Goal: Information Seeking & Learning: Learn about a topic

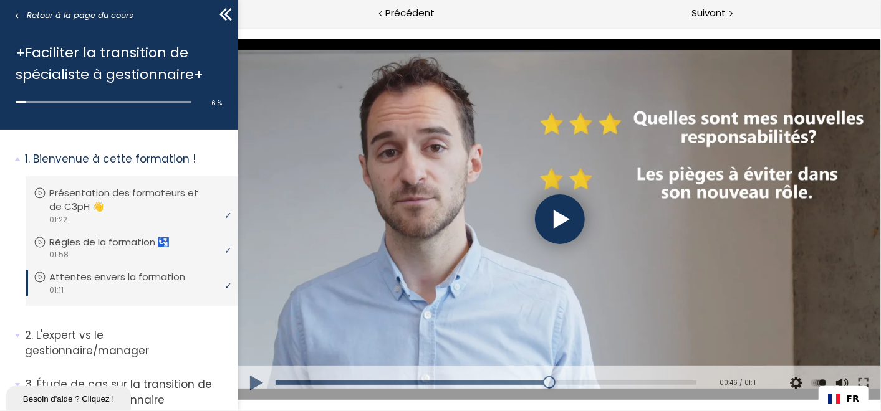
click at [556, 212] on div at bounding box center [559, 219] width 50 height 50
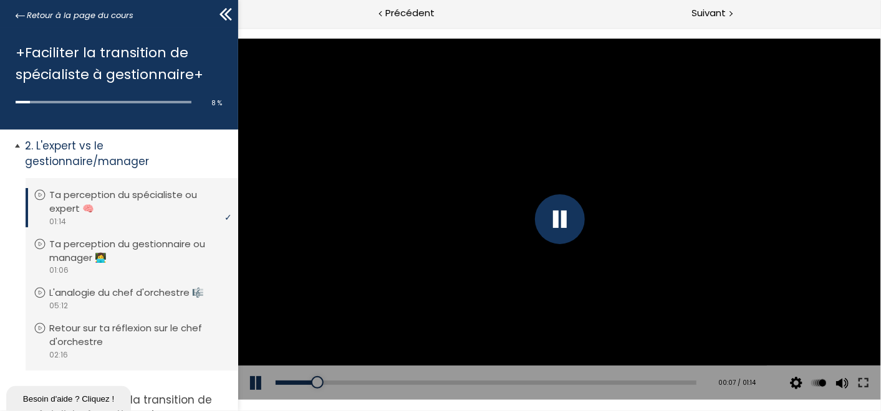
scroll to position [208, 0]
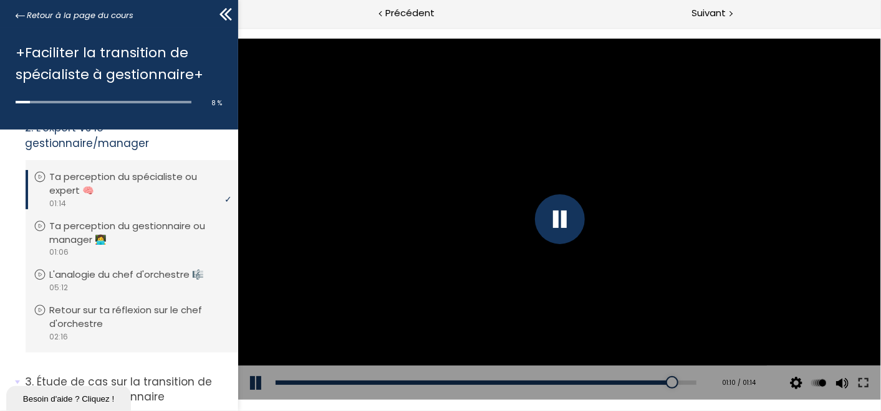
click at [491, 294] on div at bounding box center [558, 218] width 642 height 361
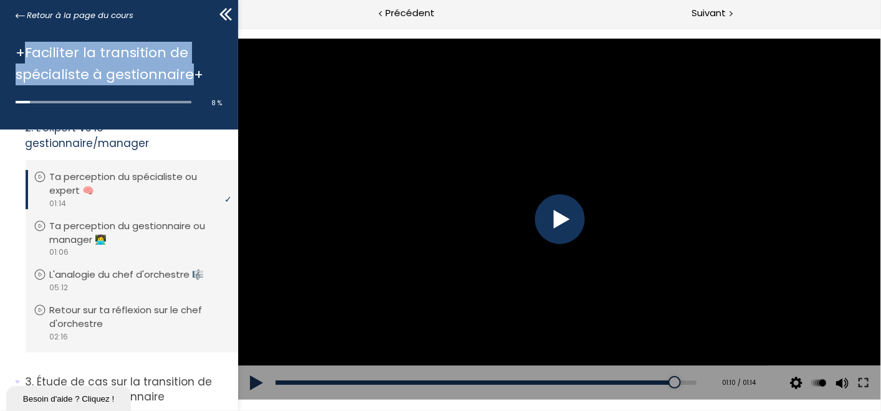
drag, startPoint x: 25, startPoint y: 53, endPoint x: 189, endPoint y: 84, distance: 166.7
click at [189, 84] on h1 "+Faciliter la transition de spécialiste à gestionnaire+" at bounding box center [116, 64] width 201 height 44
copy h1 "Faciliter la transition de spécialiste à gestionnaire"
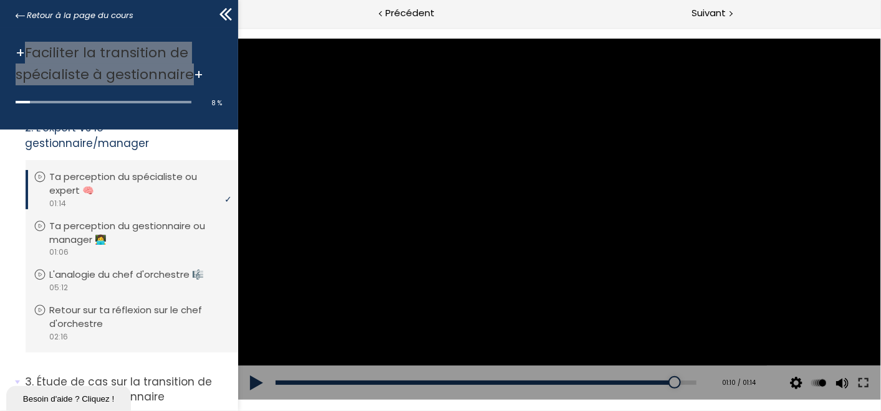
click at [589, 254] on div at bounding box center [558, 218] width 642 height 361
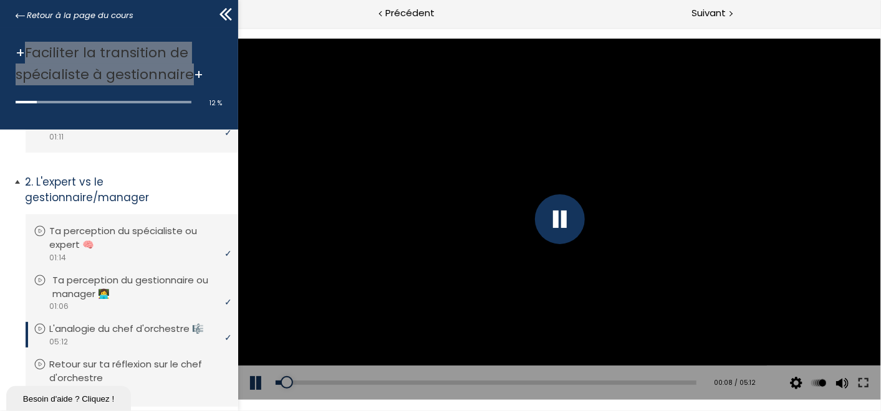
scroll to position [292, 0]
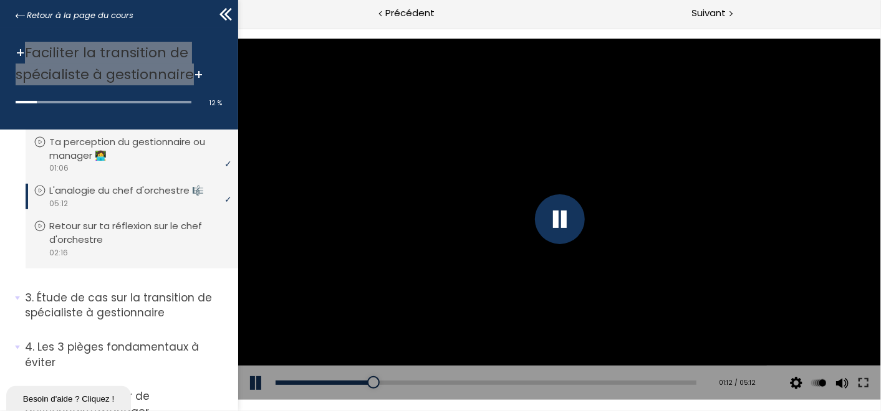
click at [562, 217] on div at bounding box center [559, 219] width 50 height 50
click at [427, 305] on div at bounding box center [558, 218] width 642 height 361
click at [555, 206] on div at bounding box center [559, 219] width 50 height 50
click at [572, 220] on div at bounding box center [558, 218] width 642 height 361
click at [710, 162] on div at bounding box center [558, 218] width 642 height 361
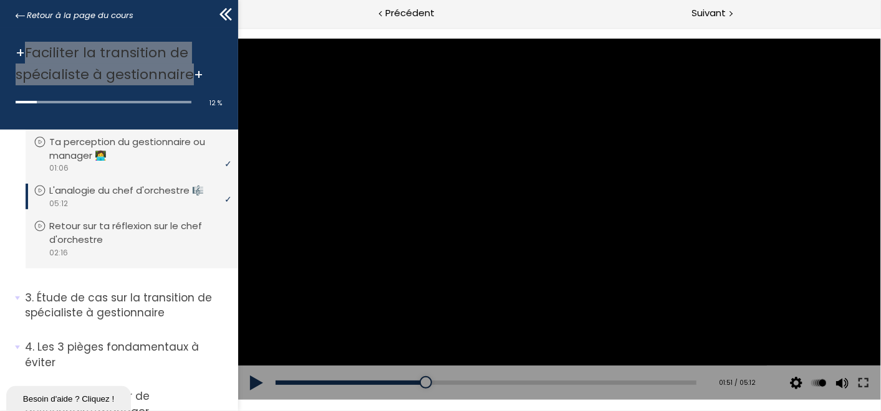
click at [563, 229] on div at bounding box center [558, 218] width 642 height 361
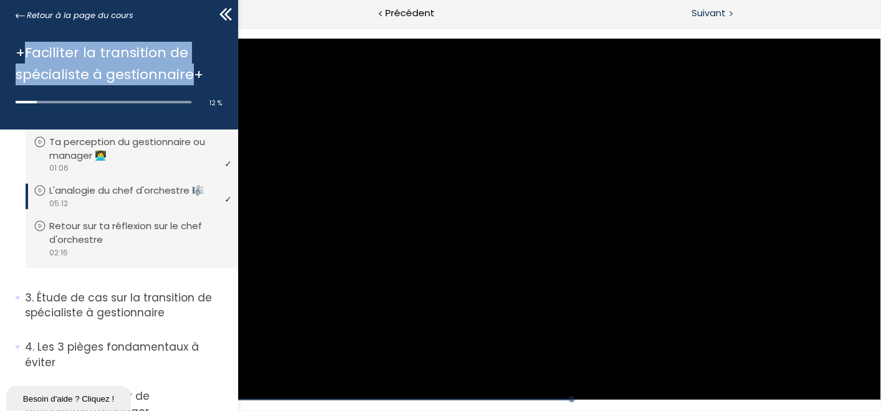
click at [576, 12] on div "Suivant" at bounding box center [720, 14] width 322 height 28
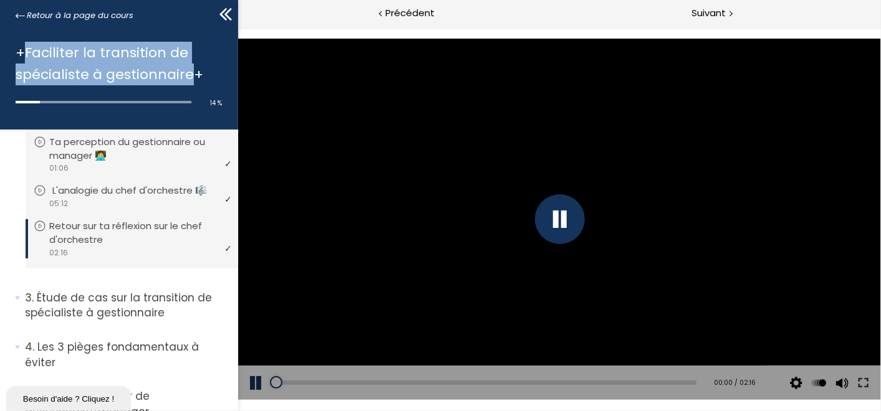
click at [142, 198] on p "L'analogie du chef d'orchestre 🎼" at bounding box center [138, 191] width 173 height 14
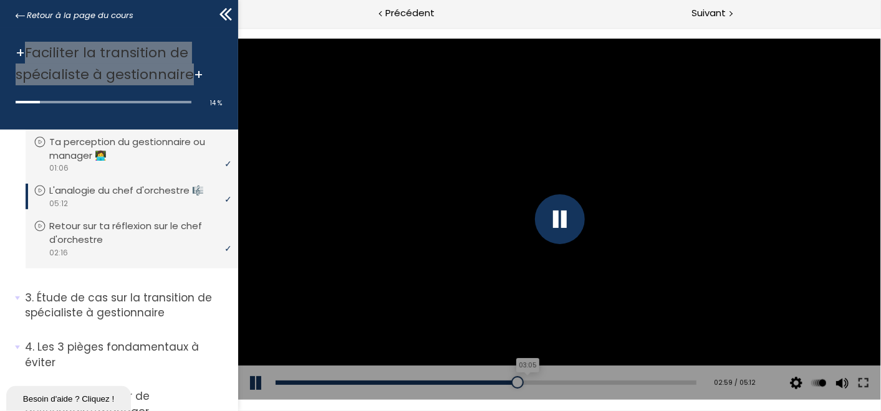
click at [520, 380] on div "03:05" at bounding box center [485, 382] width 421 height 4
click at [532, 380] on div "03:15" at bounding box center [485, 382] width 421 height 4
click at [543, 380] on div "03:24" at bounding box center [485, 382] width 421 height 4
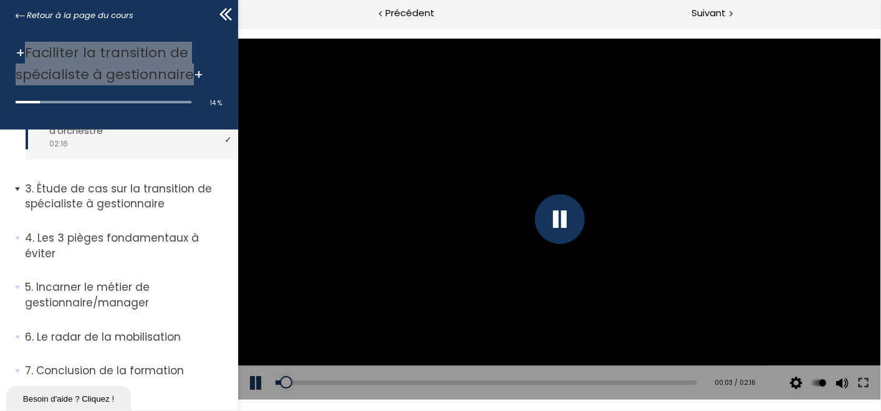
scroll to position [431, 0]
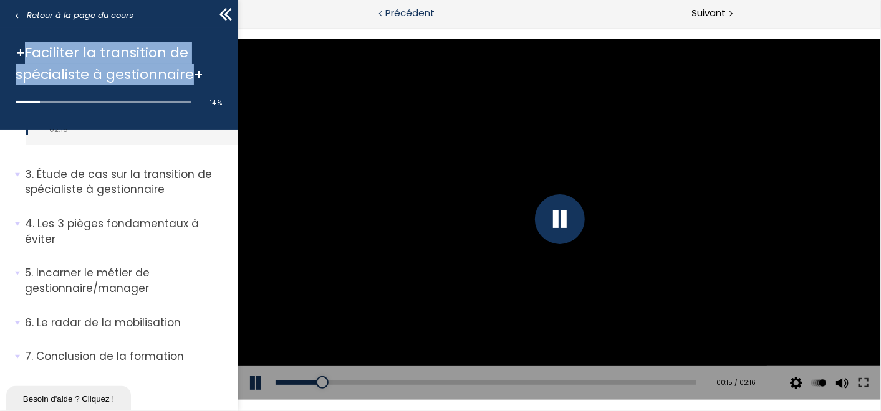
click at [484, 17] on div "Précédent" at bounding box center [399, 14] width 322 height 28
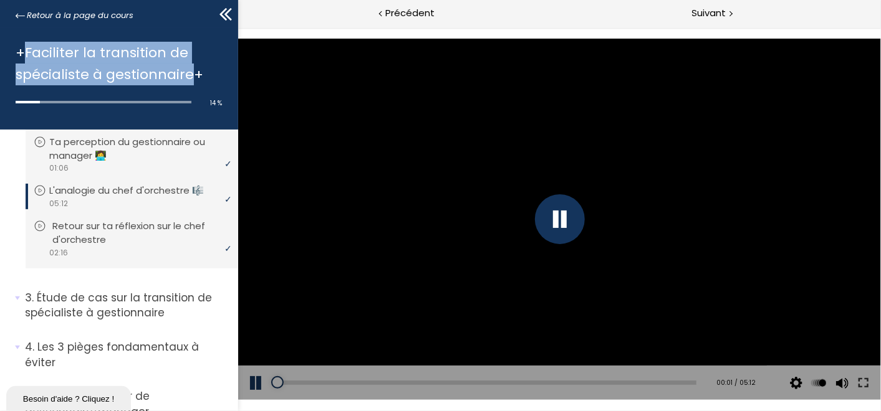
click at [122, 259] on div "video 02:16" at bounding box center [130, 253] width 193 height 12
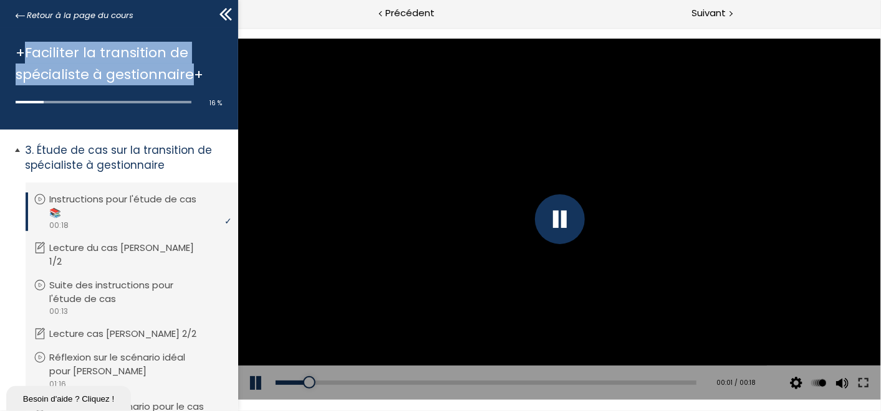
scroll to position [500, 0]
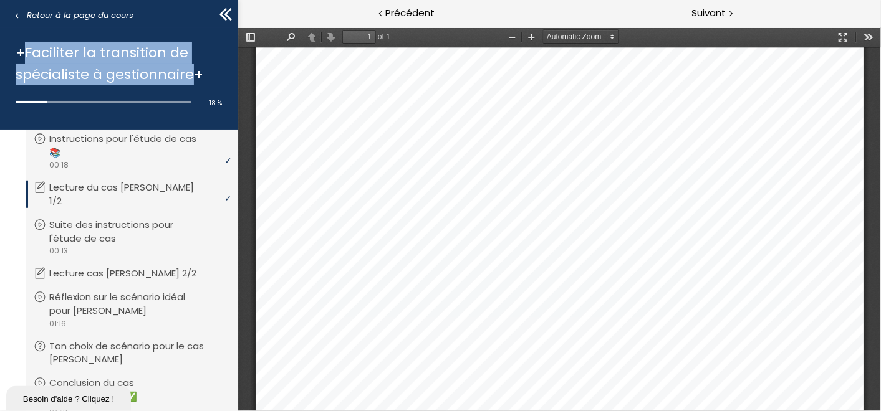
scroll to position [484, 0]
click at [100, 227] on p "Suite des instructions pour l'étude de cas" at bounding box center [141, 231] width 178 height 27
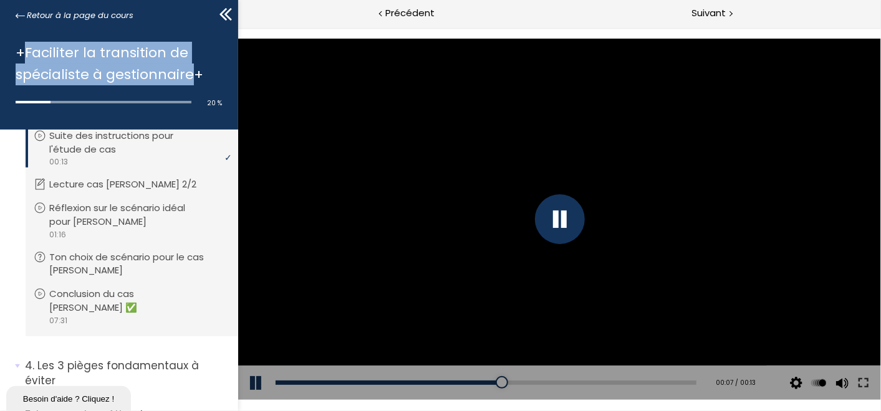
scroll to position [569, 0]
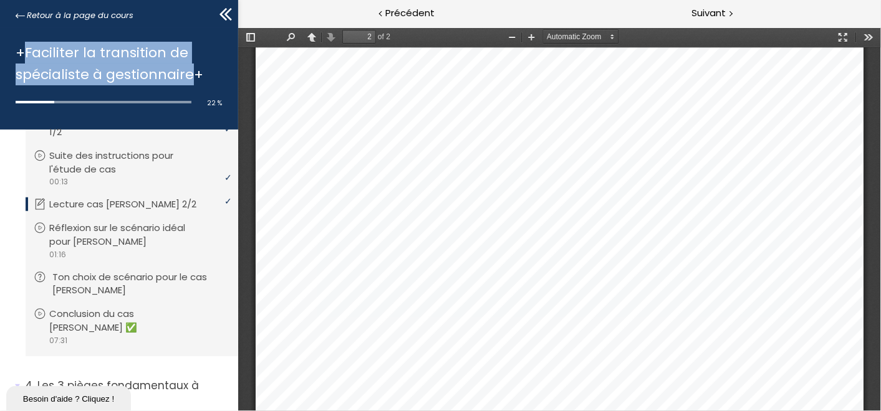
scroll to position [1183, 0]
click at [107, 136] on p "Lecture du cas [PERSON_NAME] 1/2" at bounding box center [141, 125] width 178 height 27
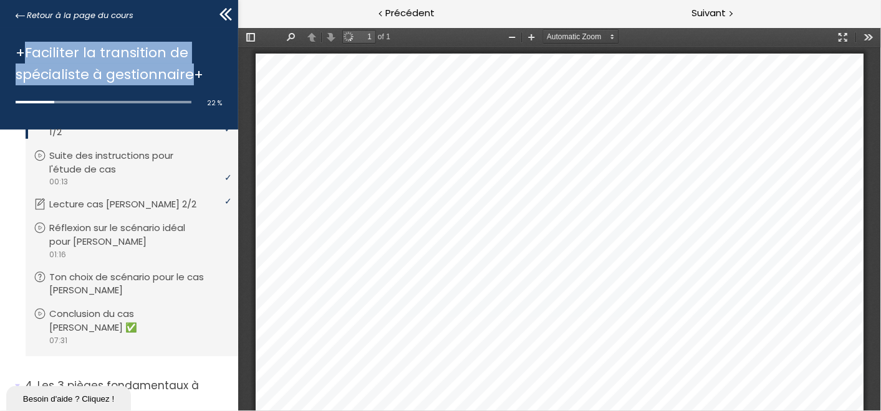
scroll to position [484, 0]
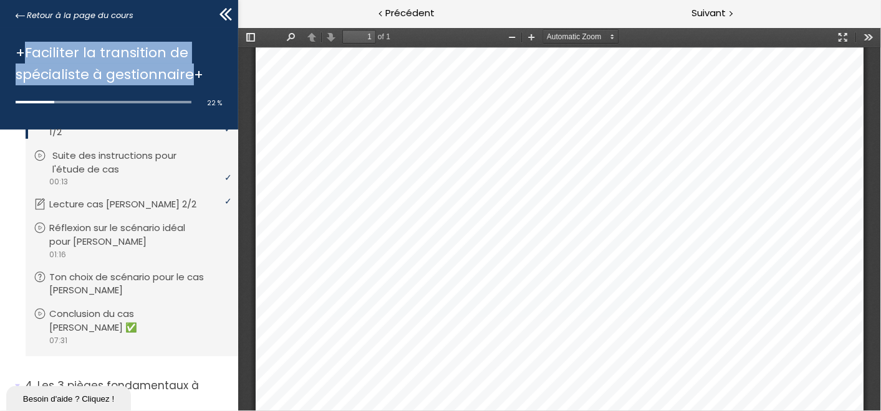
click at [126, 179] on div "video 00:13" at bounding box center [130, 182] width 193 height 12
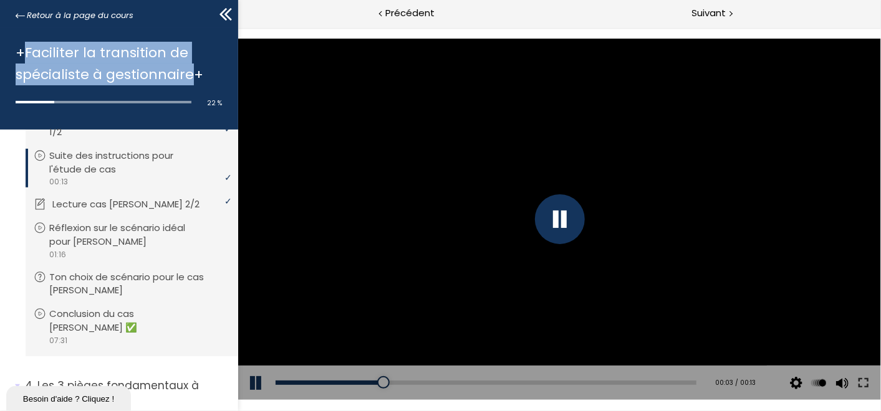
click at [124, 206] on p "Lecture cas [PERSON_NAME] 2/2" at bounding box center [135, 205] width 166 height 14
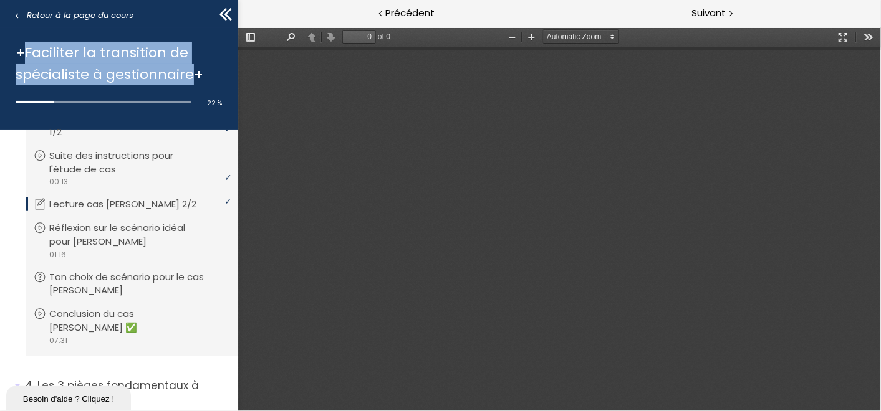
type input "2"
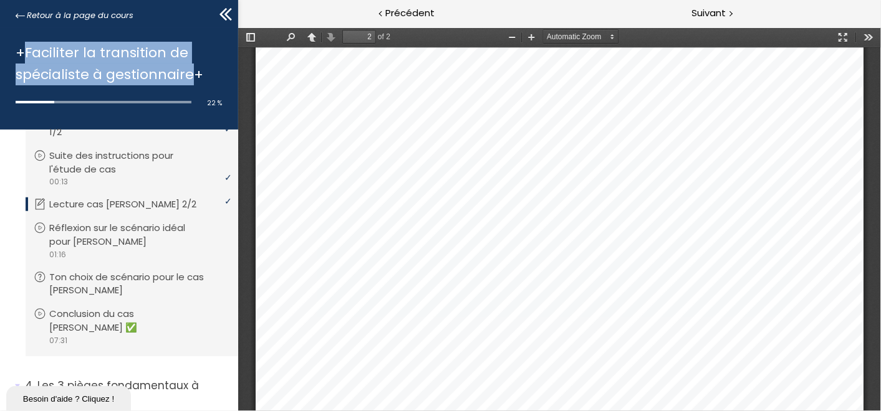
scroll to position [1371, 0]
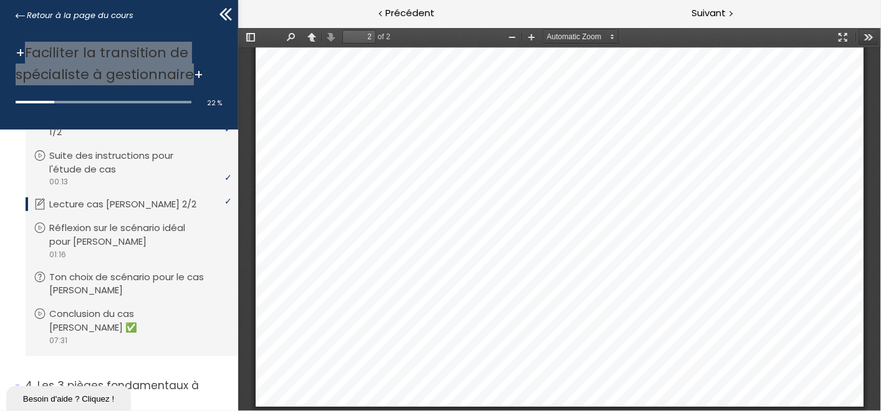
click at [868, 38] on button "Tools" at bounding box center [867, 37] width 20 height 16
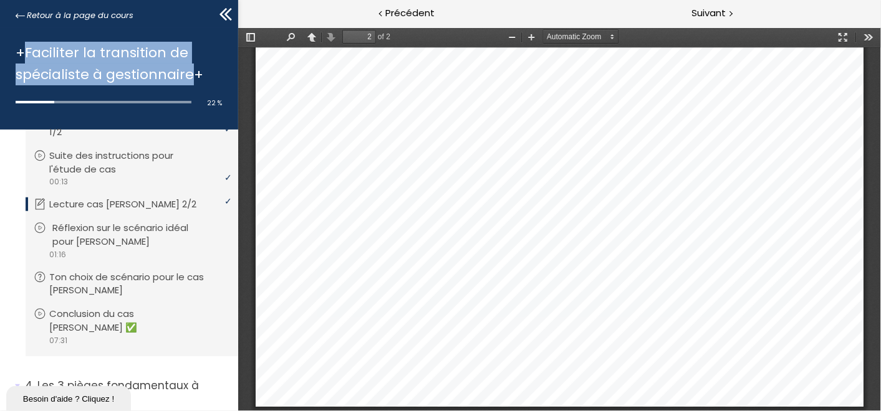
click at [100, 229] on p "Réflexion sur le scénario idéal pour [PERSON_NAME]" at bounding box center [141, 234] width 178 height 27
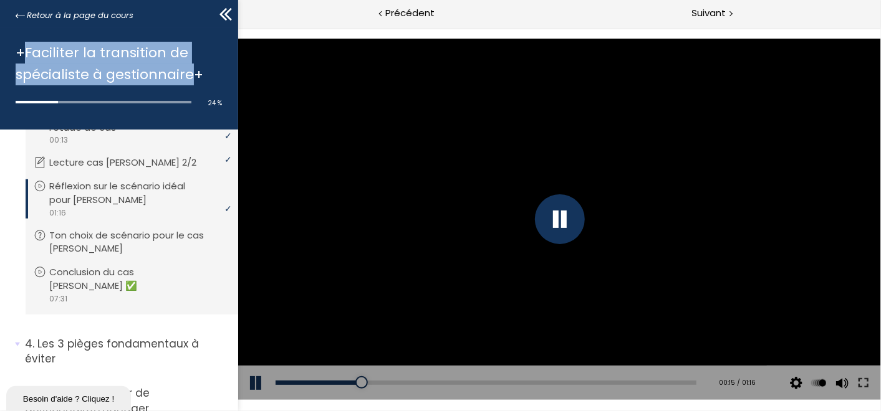
scroll to position [638, 0]
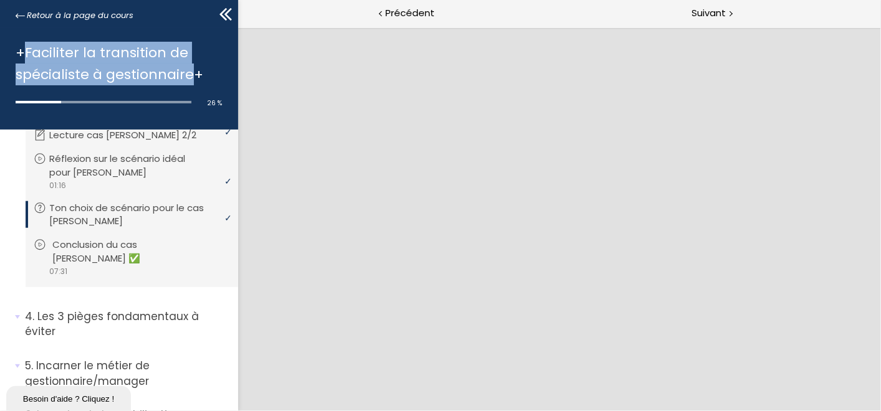
click at [133, 249] on p "Conclusion du cas [PERSON_NAME] ✅" at bounding box center [141, 251] width 178 height 27
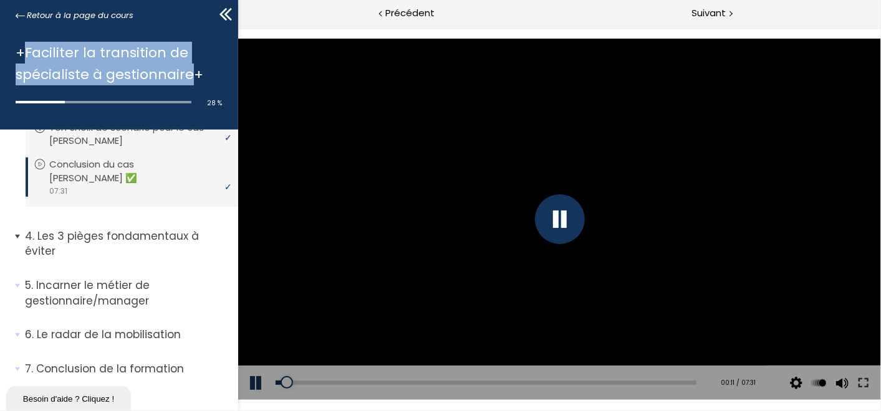
scroll to position [720, 0]
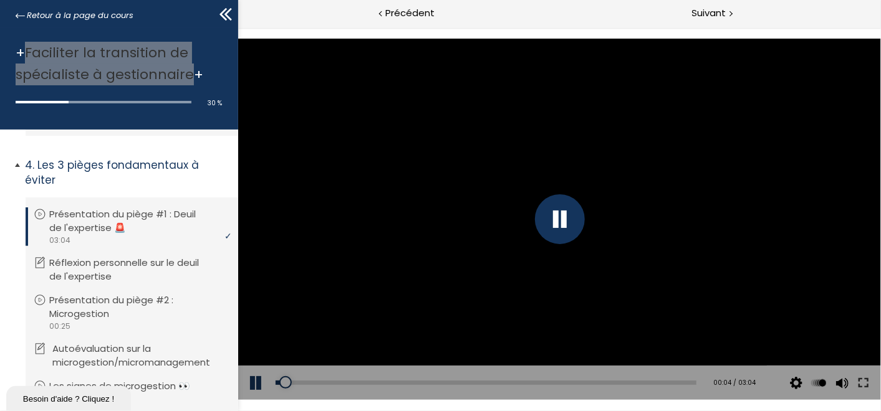
scroll to position [859, 0]
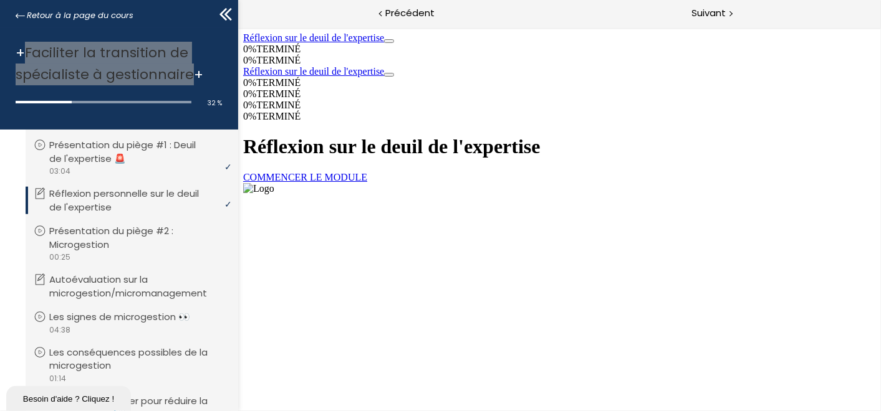
click at [366, 182] on link "COMMENCER LE MODULE" at bounding box center [304, 176] width 124 height 11
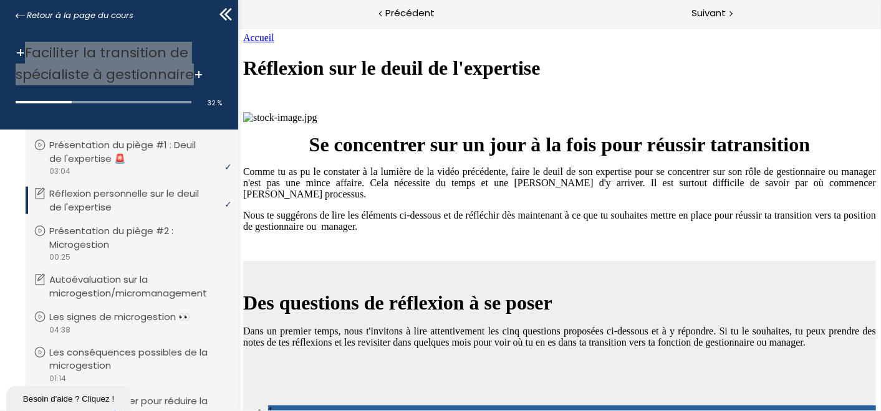
scroll to position [1428, 0]
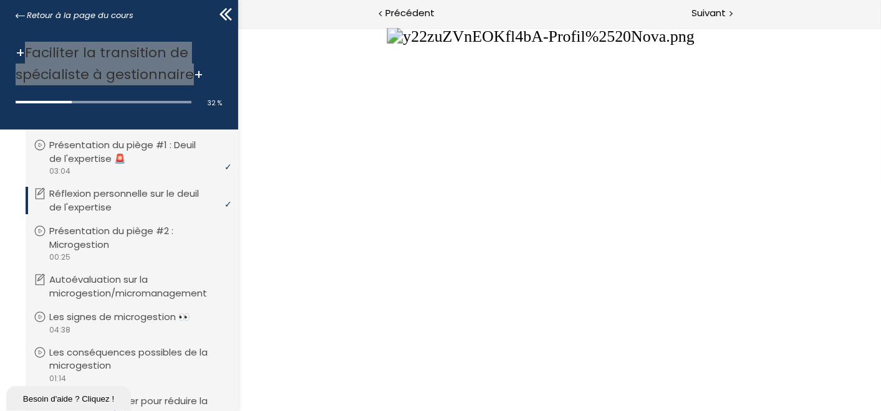
click at [533, 298] on button "Unzoom image" at bounding box center [558, 219] width 642 height 384
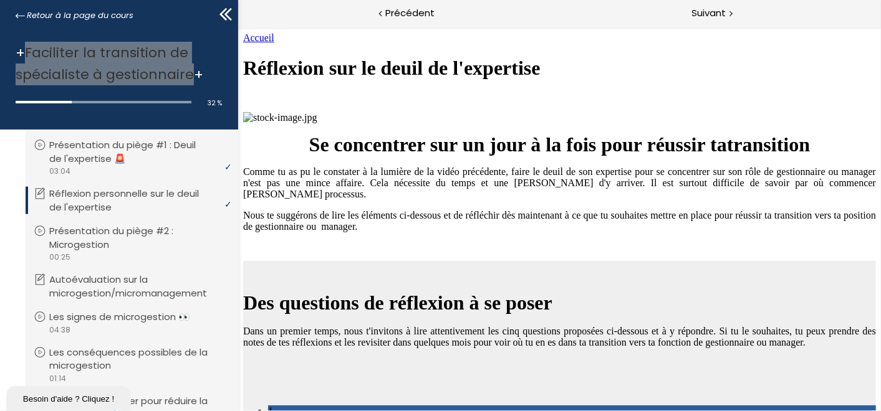
scroll to position [2397, 0]
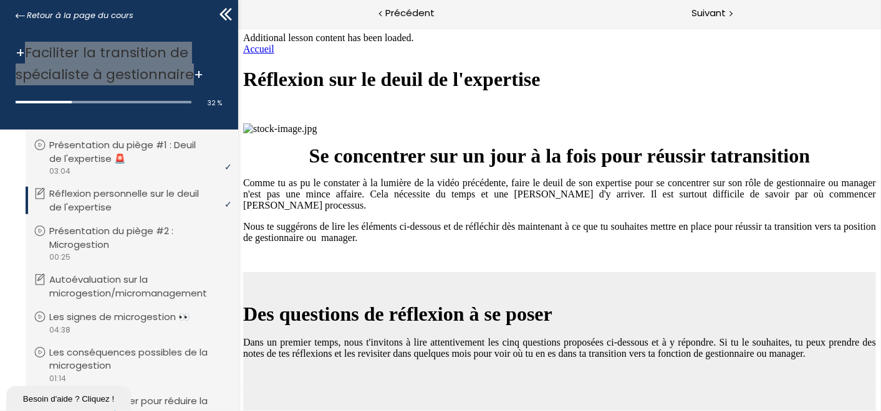
scroll to position [3635, 0]
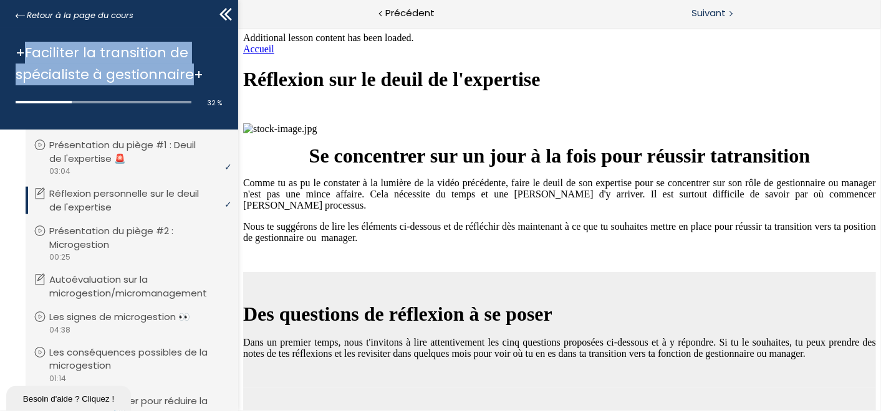
click at [715, 11] on span "Suivant" at bounding box center [709, 14] width 34 height 16
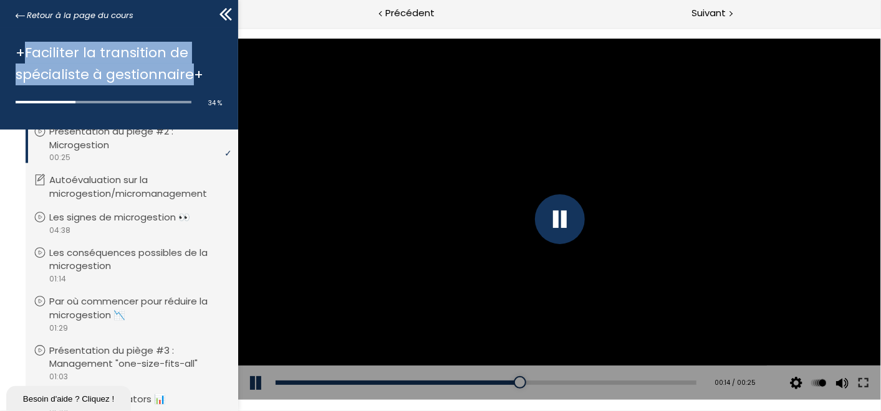
scroll to position [928, 0]
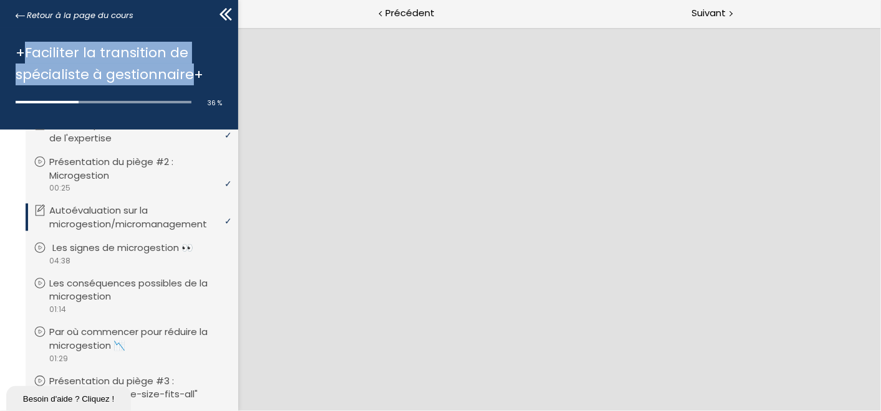
click at [108, 241] on p "Les signes de microgestion 👀" at bounding box center [132, 248] width 160 height 14
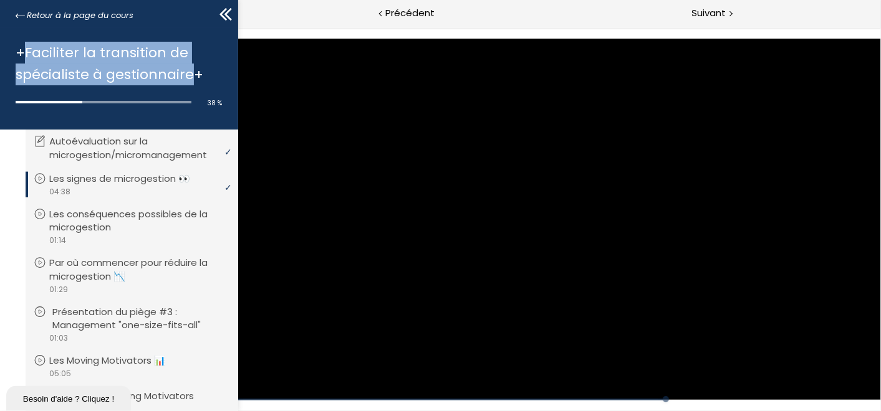
scroll to position [1066, 0]
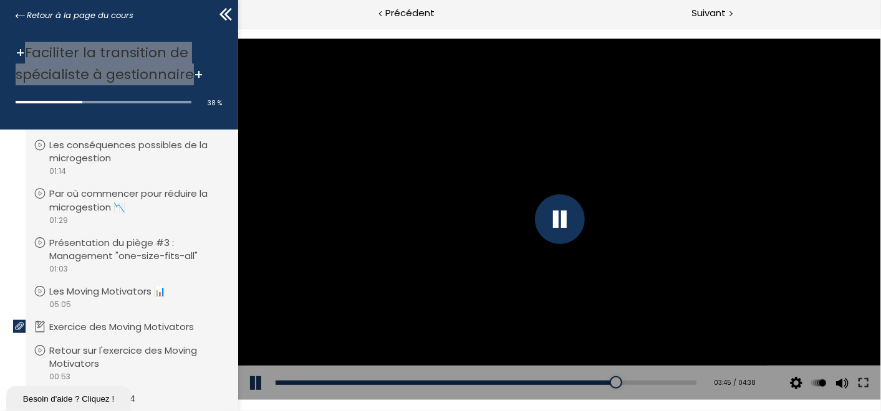
click at [696, 289] on div at bounding box center [558, 218] width 642 height 361
click at [502, 208] on div at bounding box center [558, 218] width 642 height 361
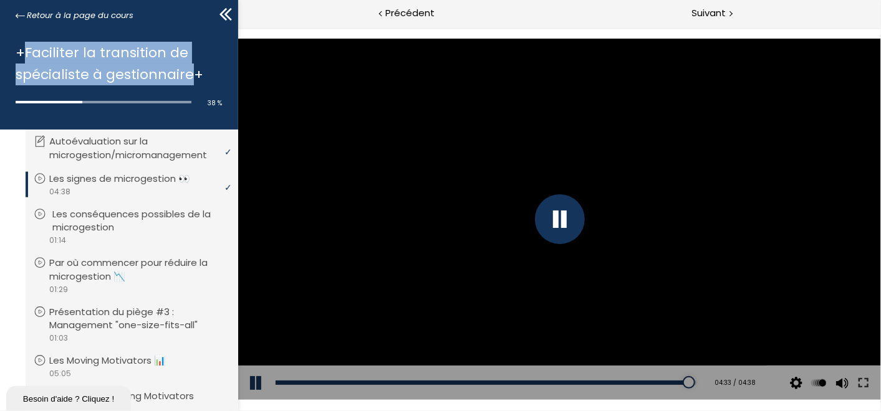
click at [107, 208] on p "Les conséquences possibles de la microgestion" at bounding box center [141, 221] width 178 height 27
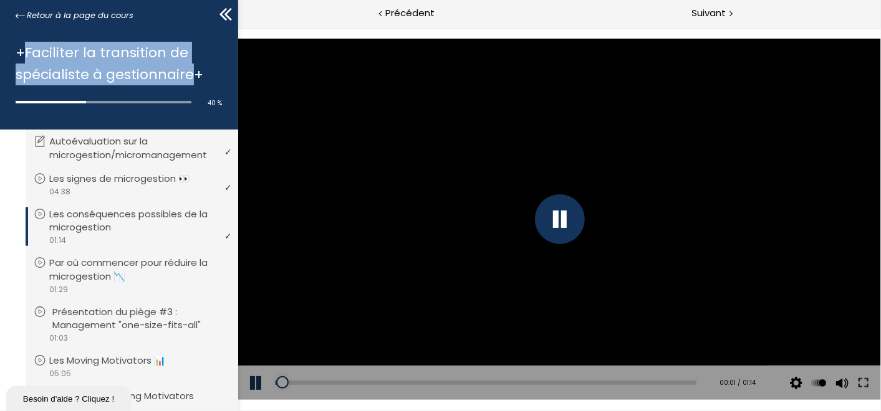
scroll to position [1066, 0]
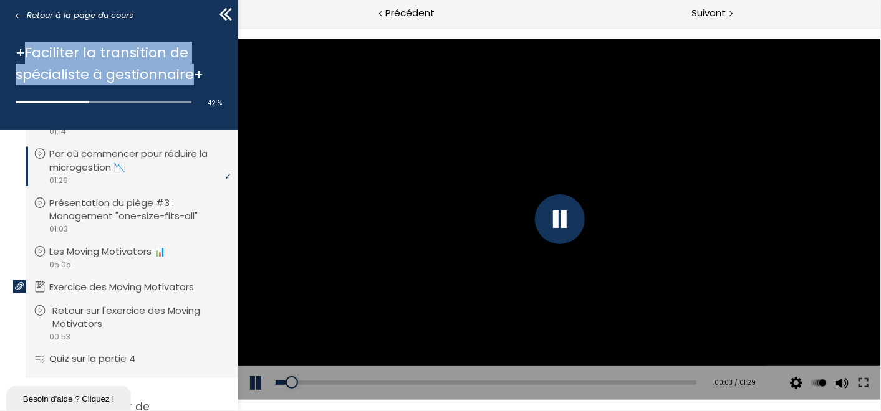
scroll to position [1135, 0]
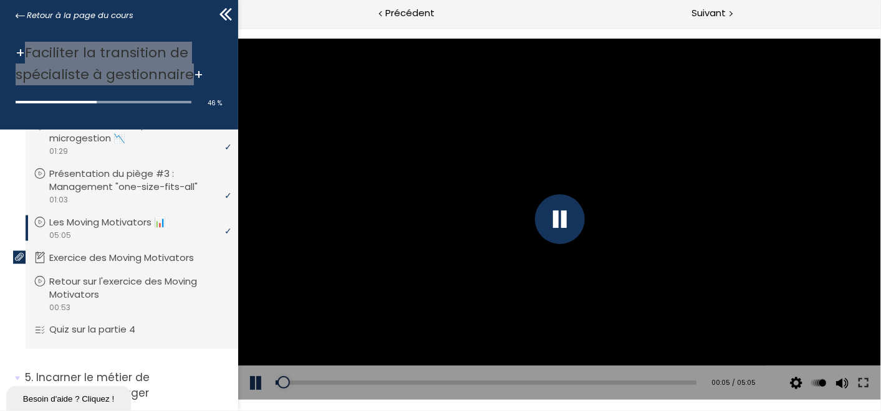
scroll to position [1205, 0]
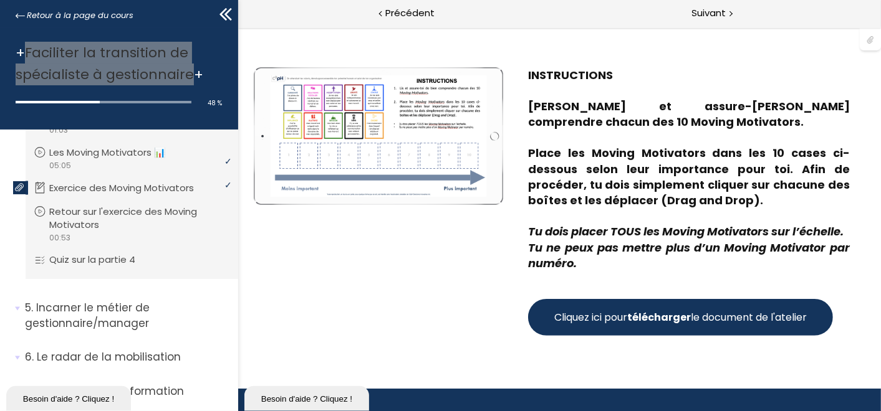
scroll to position [138, 0]
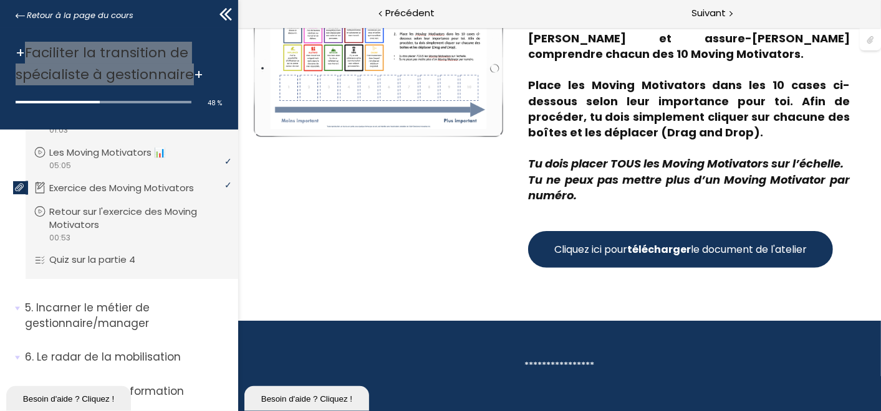
click at [661, 253] on strong "télécharger" at bounding box center [658, 249] width 64 height 14
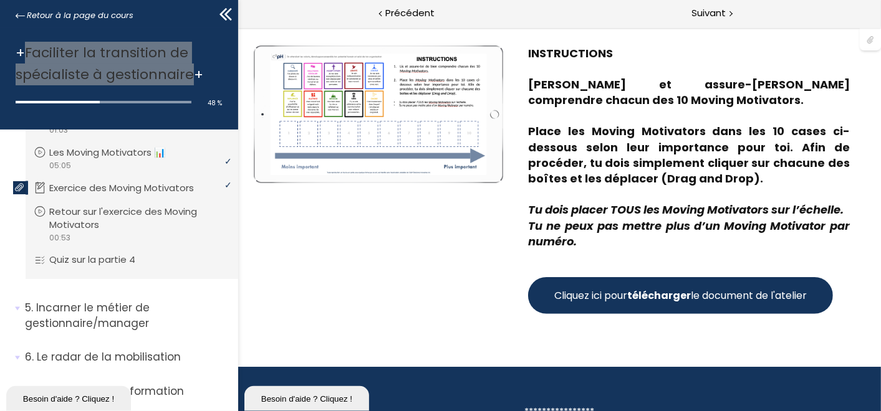
scroll to position [0, 0]
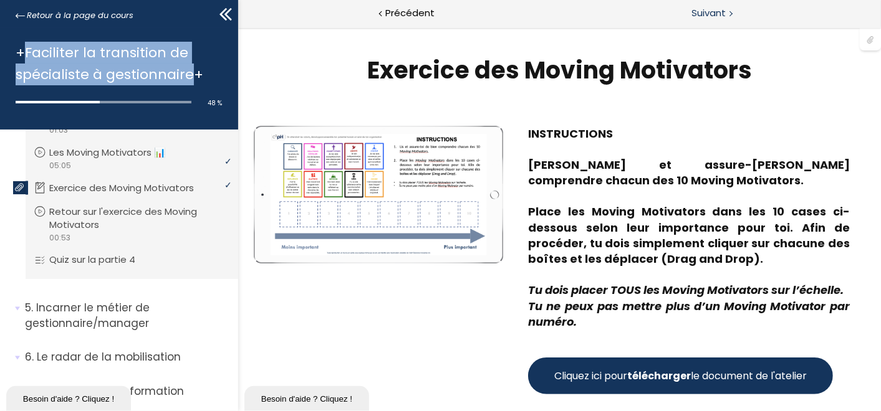
click at [705, 14] on span "Suivant" at bounding box center [709, 14] width 34 height 16
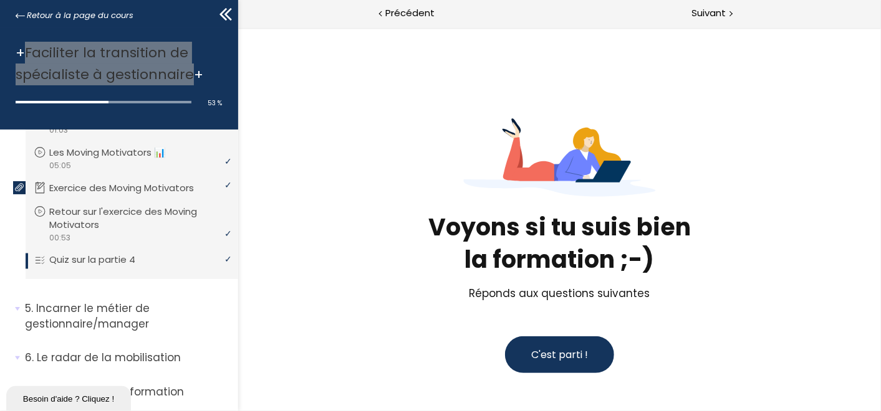
click at [556, 358] on span "C'est parti !" at bounding box center [558, 354] width 57 height 14
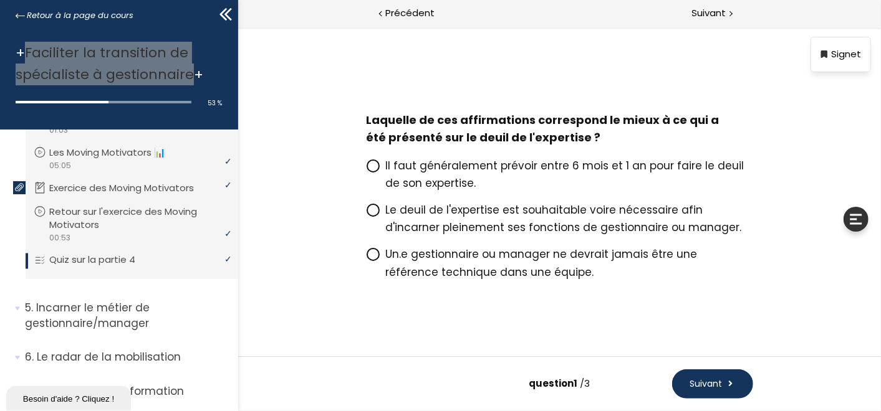
scroll to position [12, 0]
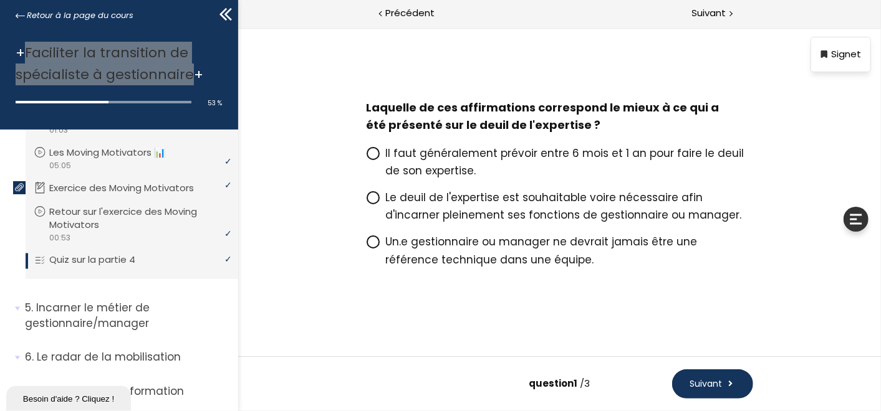
click at [368, 196] on icon at bounding box center [371, 196] width 7 height 7
click at [366, 201] on input "Le deuil de l'expertise est souhaitable voire nécessaire afin d'incarner pleine…" at bounding box center [366, 201] width 0 height 0
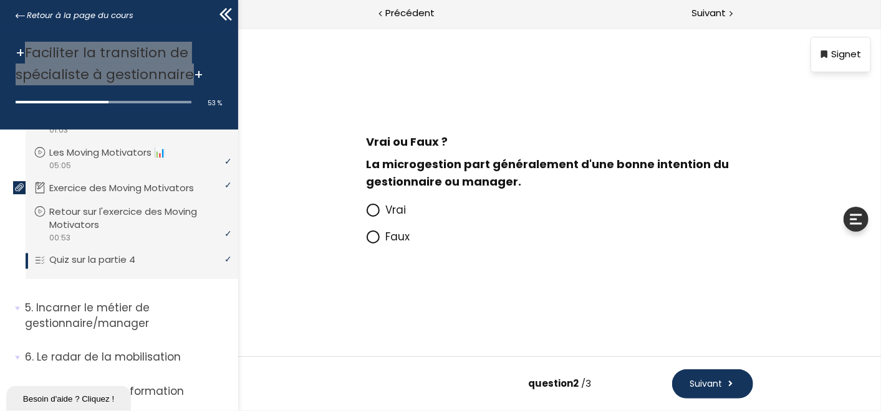
scroll to position [0, 0]
click at [373, 208] on icon at bounding box center [371, 209] width 7 height 7
click at [366, 213] on input "Vrai" at bounding box center [366, 213] width 0 height 0
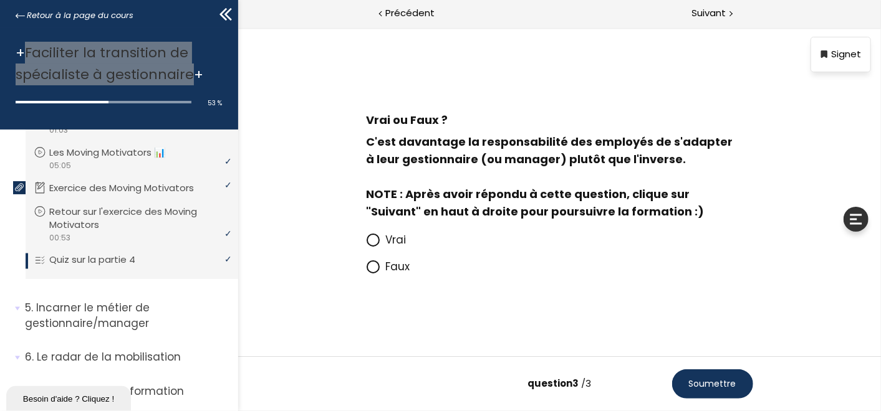
scroll to position [7, 0]
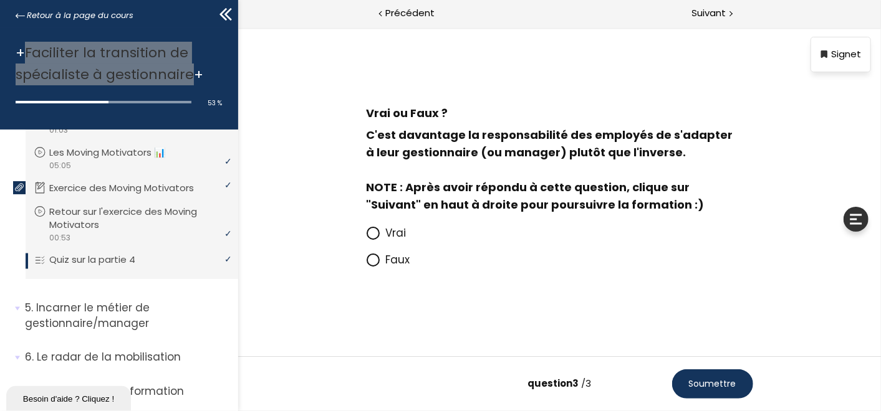
click at [367, 260] on icon at bounding box center [372, 259] width 11 height 11
click at [366, 263] on input "Faux" at bounding box center [366, 263] width 0 height 0
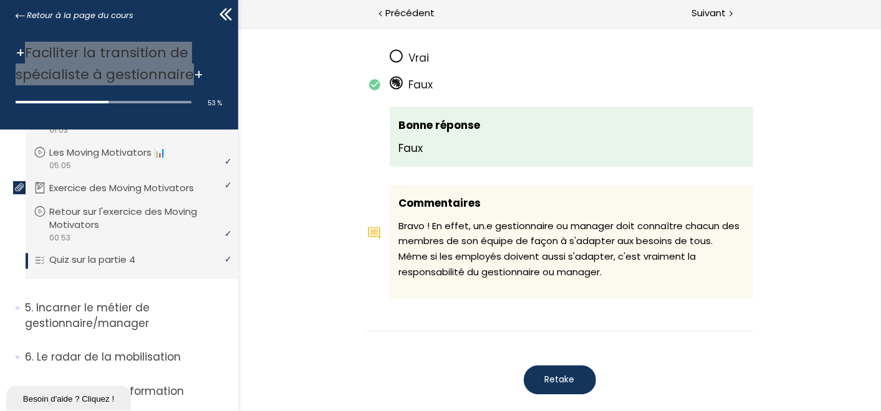
scroll to position [1278, 0]
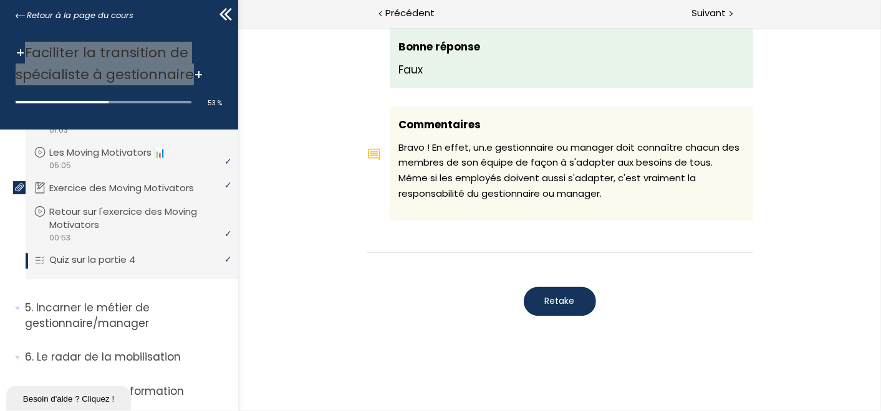
click at [559, 297] on span "Retake" at bounding box center [559, 301] width 30 height 13
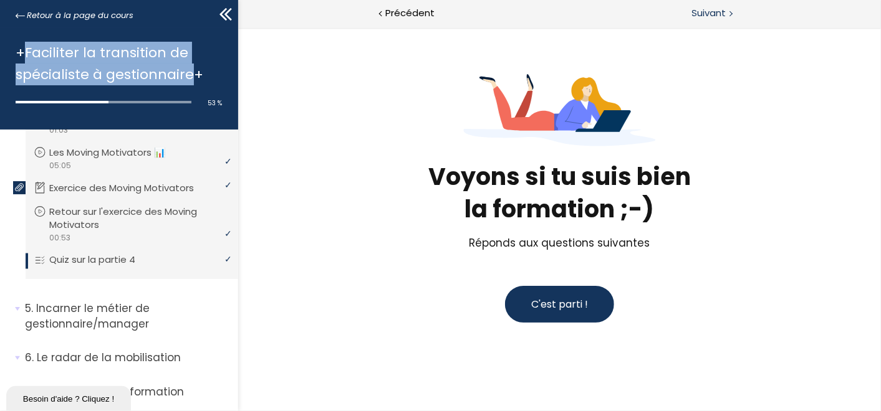
click at [716, 11] on span "Suivant" at bounding box center [709, 14] width 34 height 16
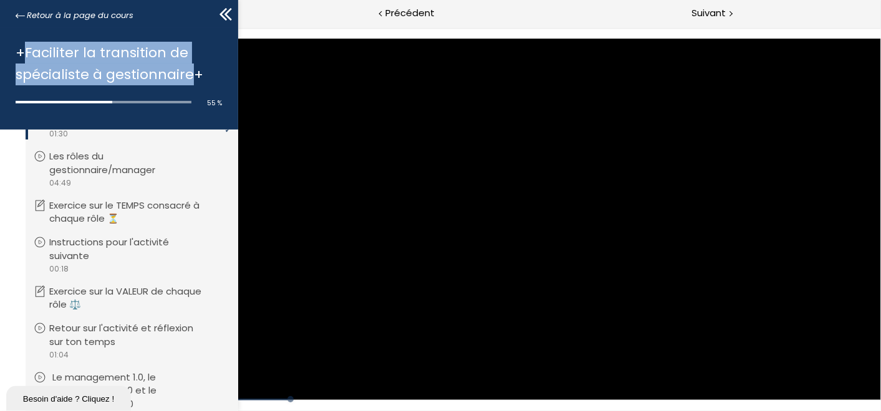
scroll to position [1373, 0]
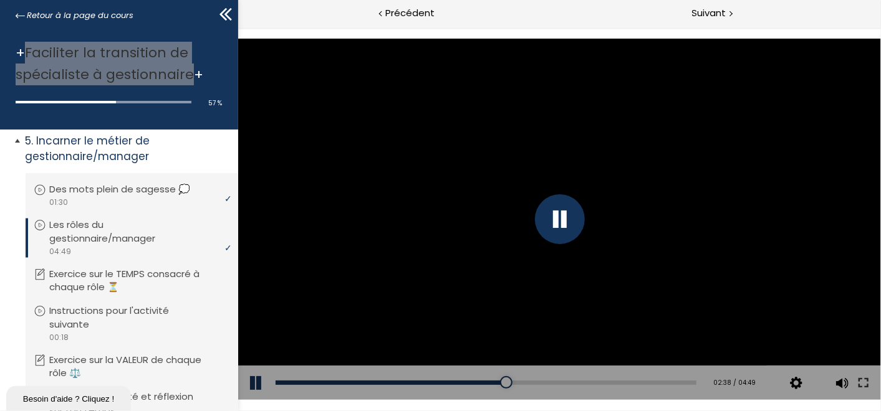
scroll to position [1442, 0]
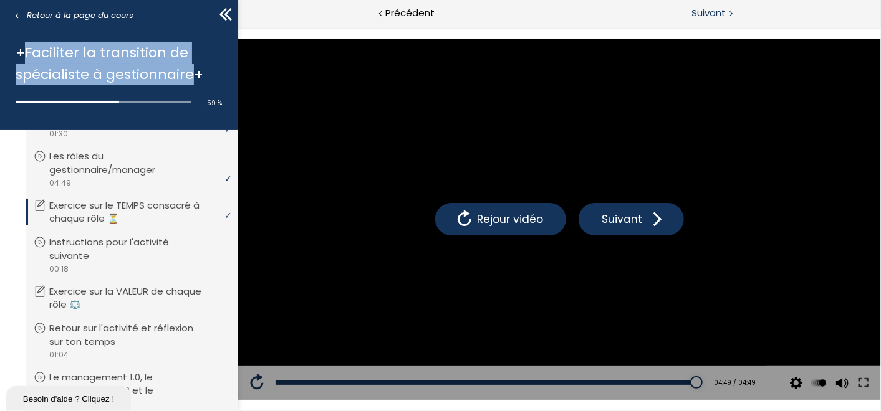
click at [709, 12] on span "Suivant" at bounding box center [709, 14] width 34 height 16
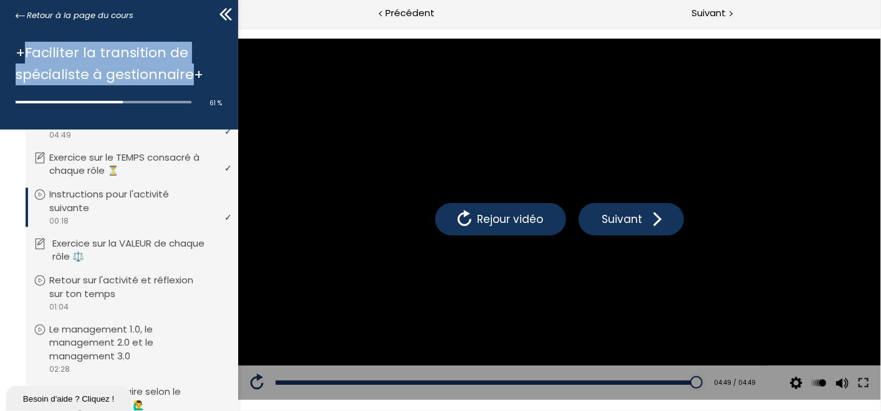
scroll to position [1511, 0]
